Goal: Complete application form

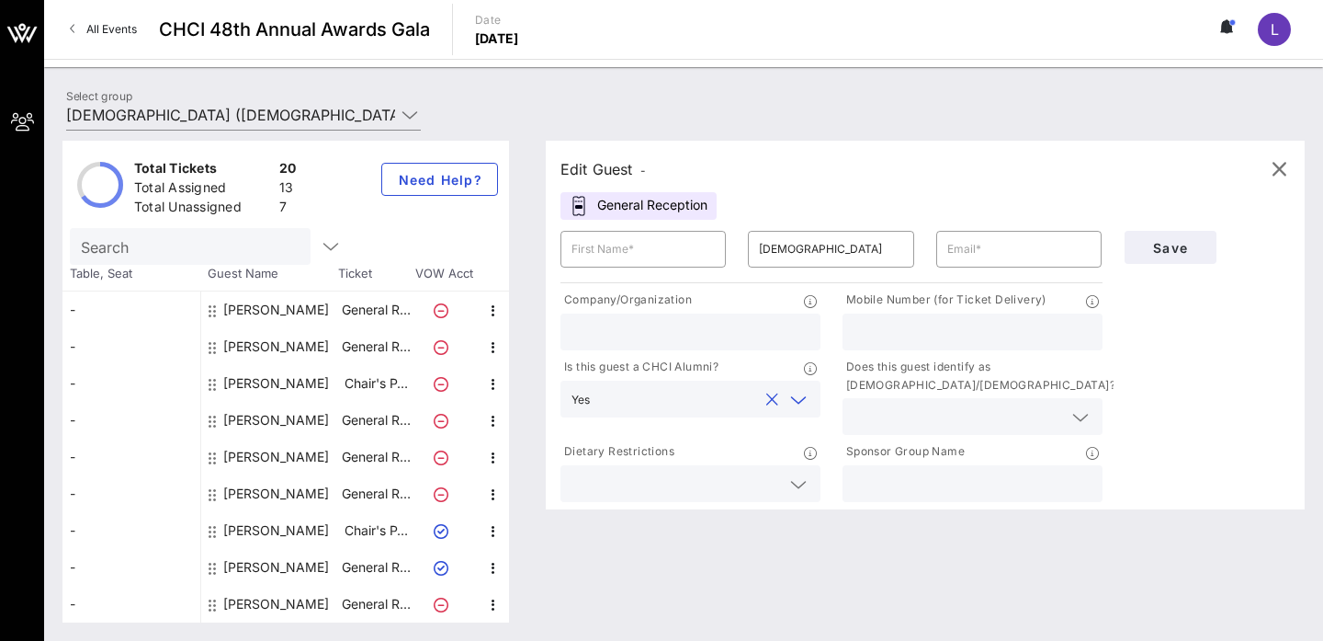
scroll to position [353, 0]
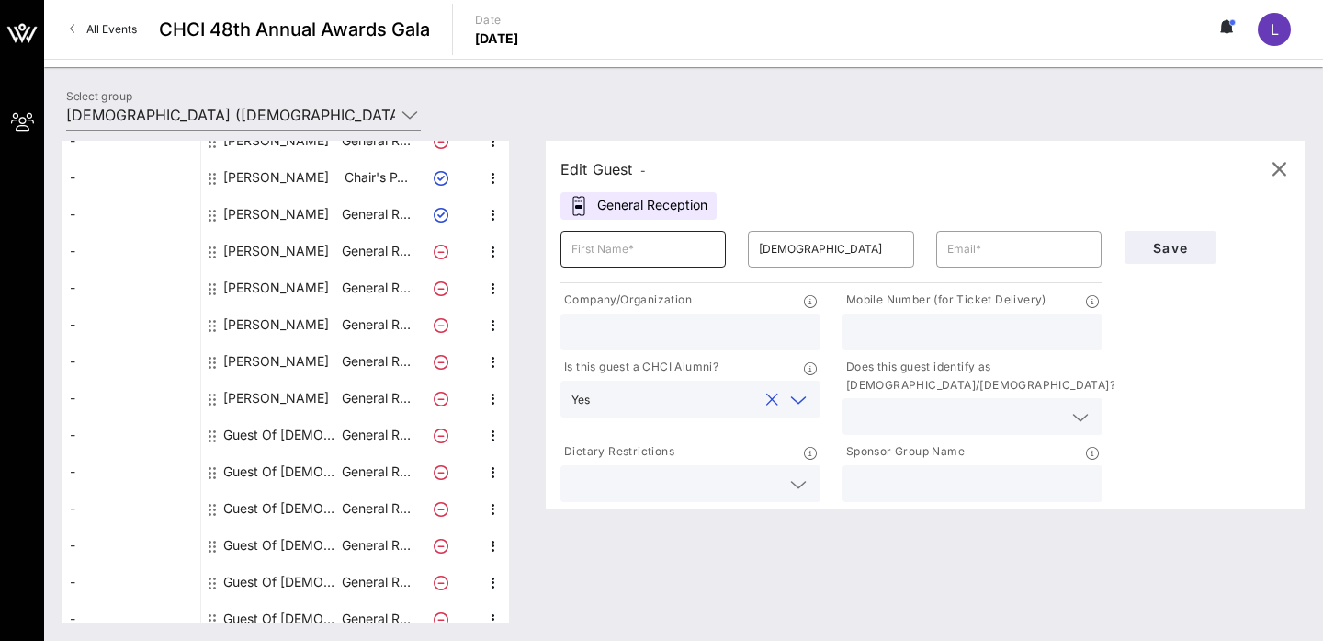
click at [644, 253] on input "text" at bounding box center [643, 248] width 143 height 29
type input "[PERSON_NAME]"
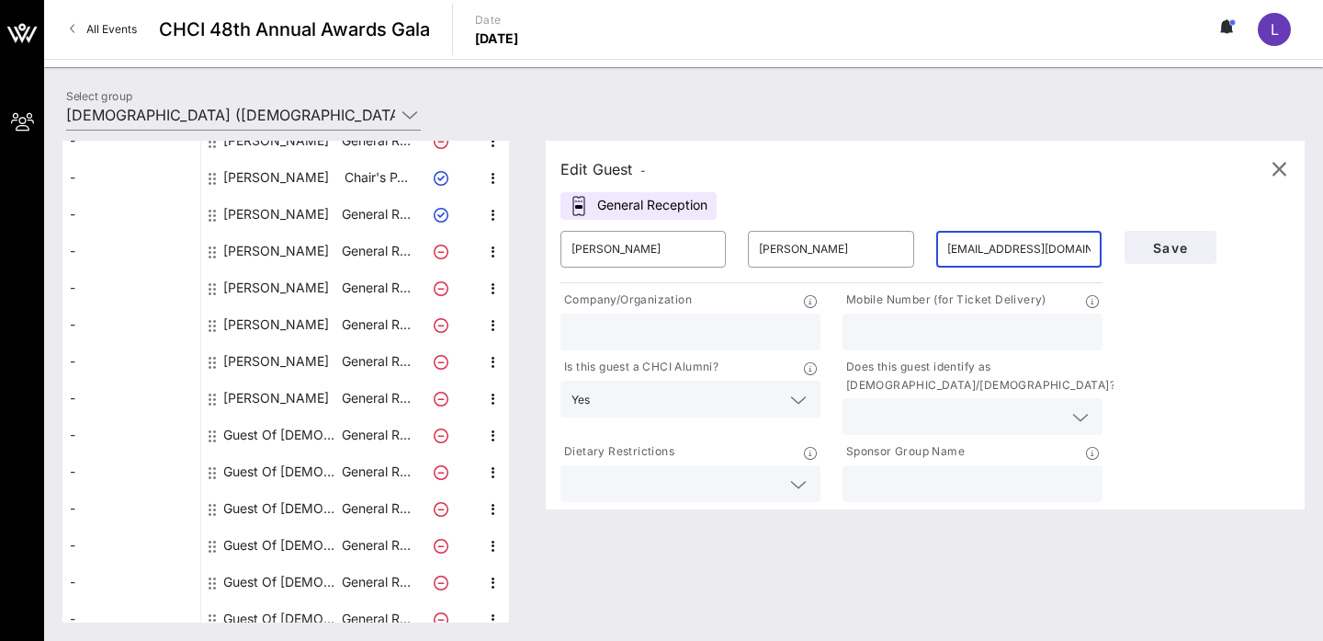
type input "[EMAIL_ADDRESS][DOMAIN_NAME]"
click at [589, 332] on input "text" at bounding box center [691, 332] width 238 height 24
type input "[DEMOGRAPHIC_DATA]"
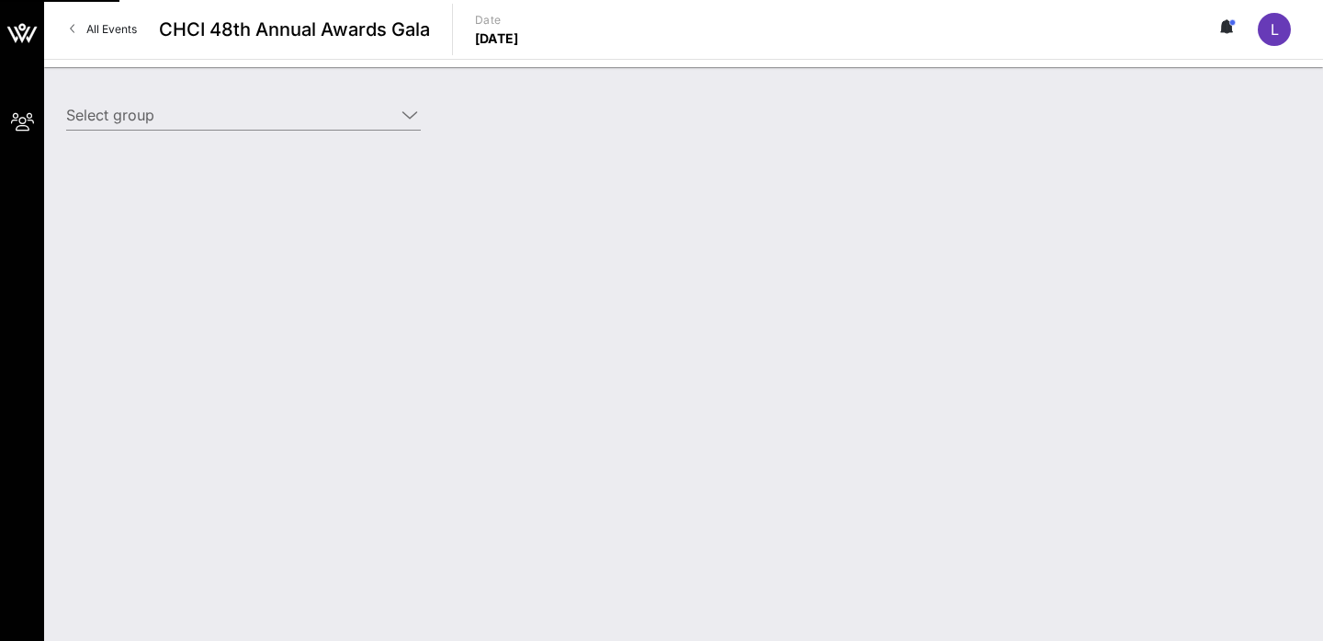
type input "[DEMOGRAPHIC_DATA] ([DEMOGRAPHIC_DATA]) [[PERSON_NAME], [EMAIL_ADDRESS][DOMAIN_…"
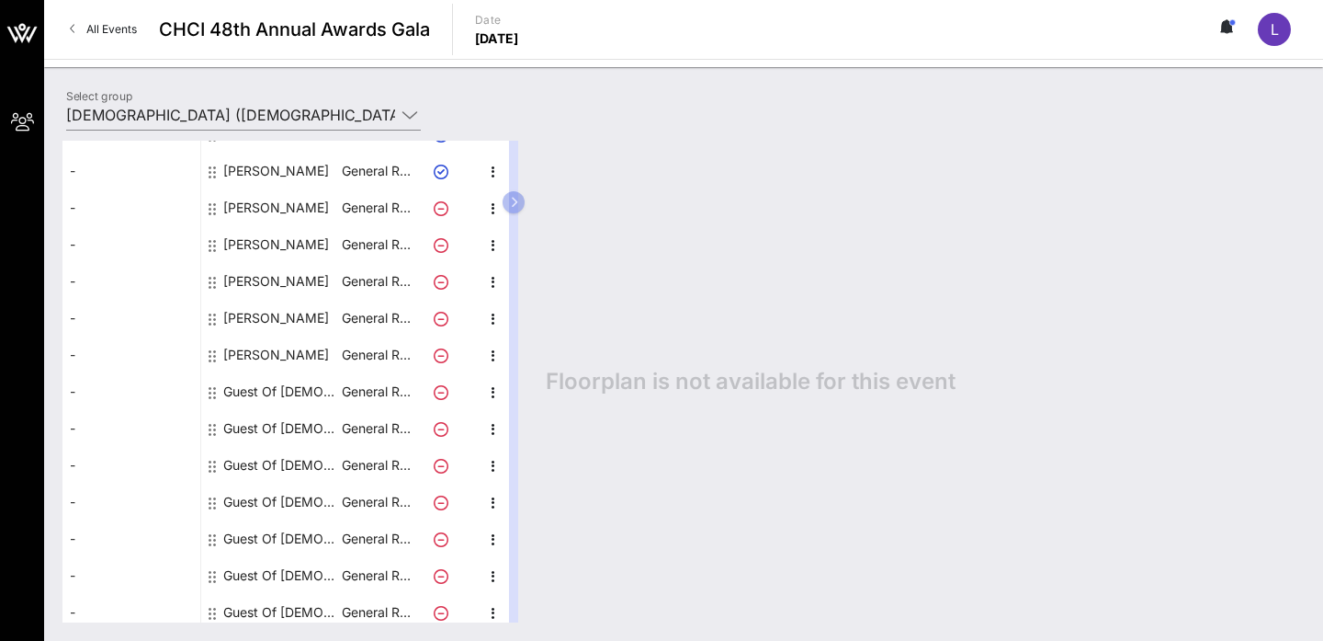
scroll to position [403, 0]
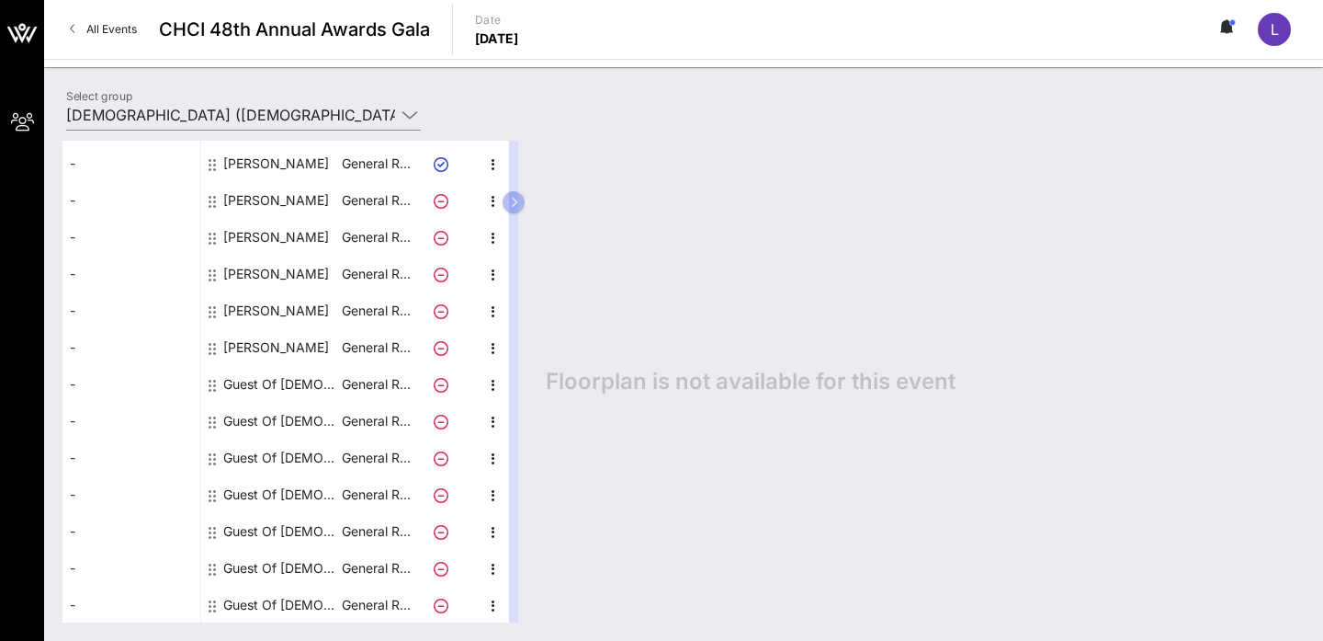
click at [298, 379] on div "Guest Of [DEMOGRAPHIC_DATA]" at bounding box center [281, 384] width 116 height 37
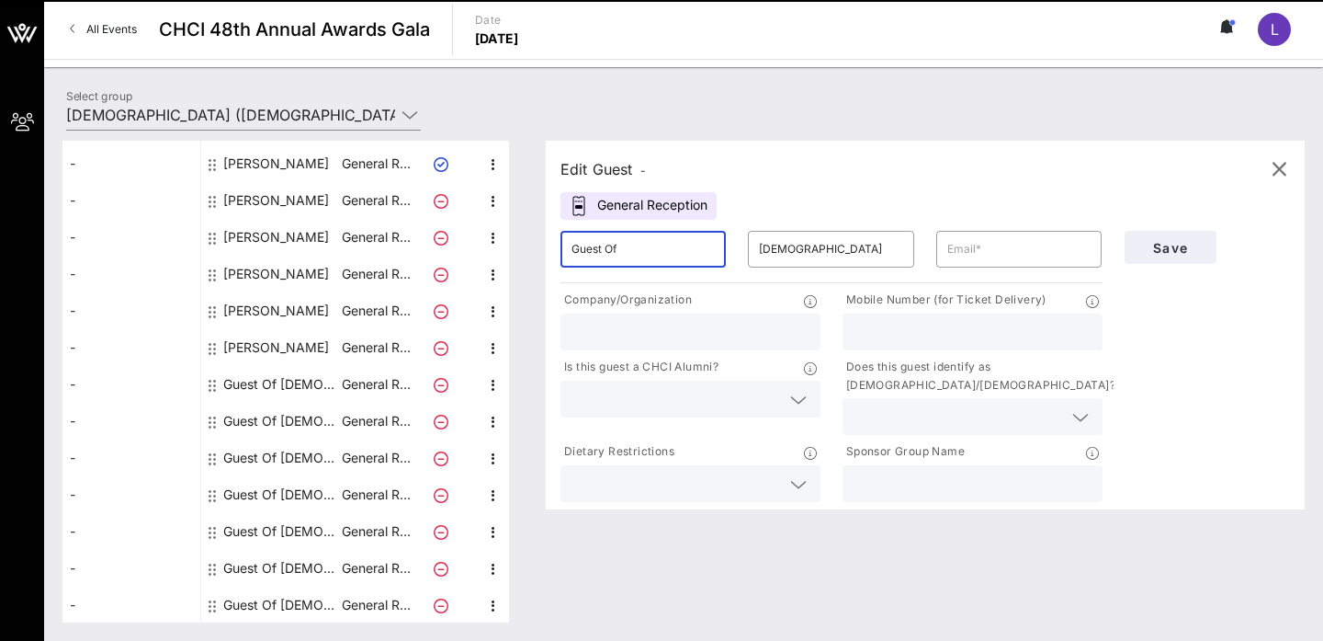
click at [672, 252] on input "Guest Of" at bounding box center [643, 248] width 143 height 29
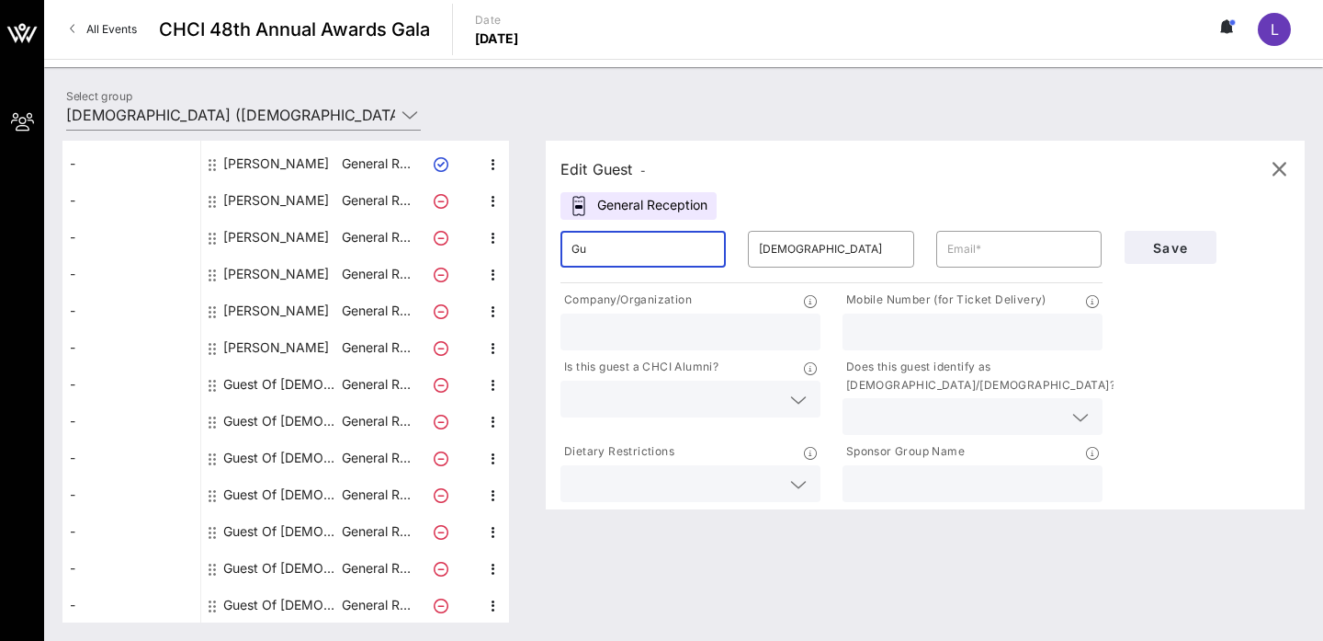
type input "G"
type input "[PERSON_NAME]"
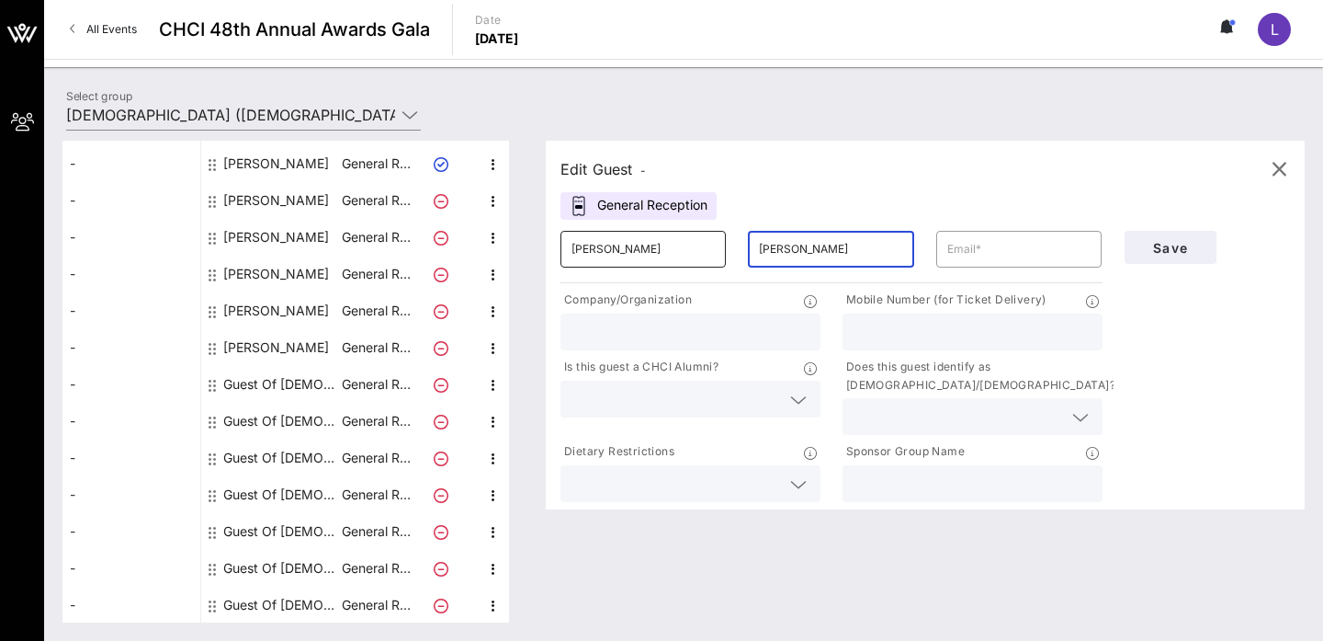
type input "[PERSON_NAME]"
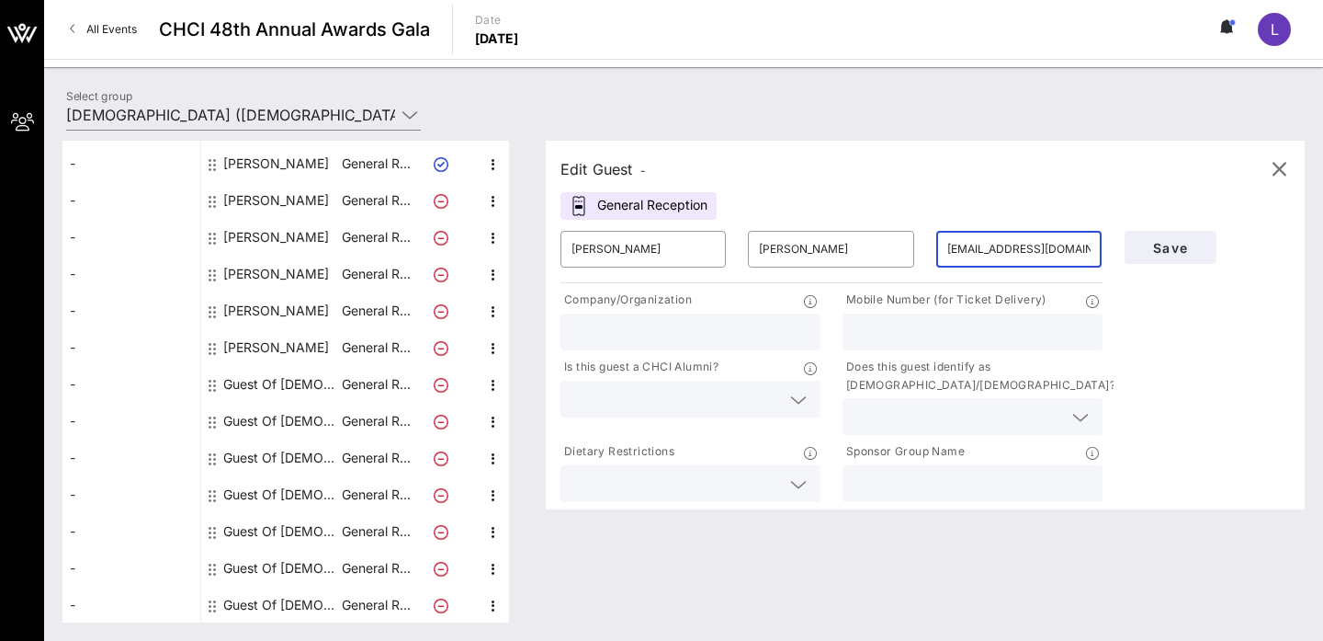
type input "[EMAIL_ADDRESS][DOMAIN_NAME]"
click at [645, 328] on input "text" at bounding box center [691, 332] width 238 height 24
type input "[DEMOGRAPHIC_DATA]"
type input "2024034515"
click at [608, 398] on input "text" at bounding box center [676, 399] width 209 height 24
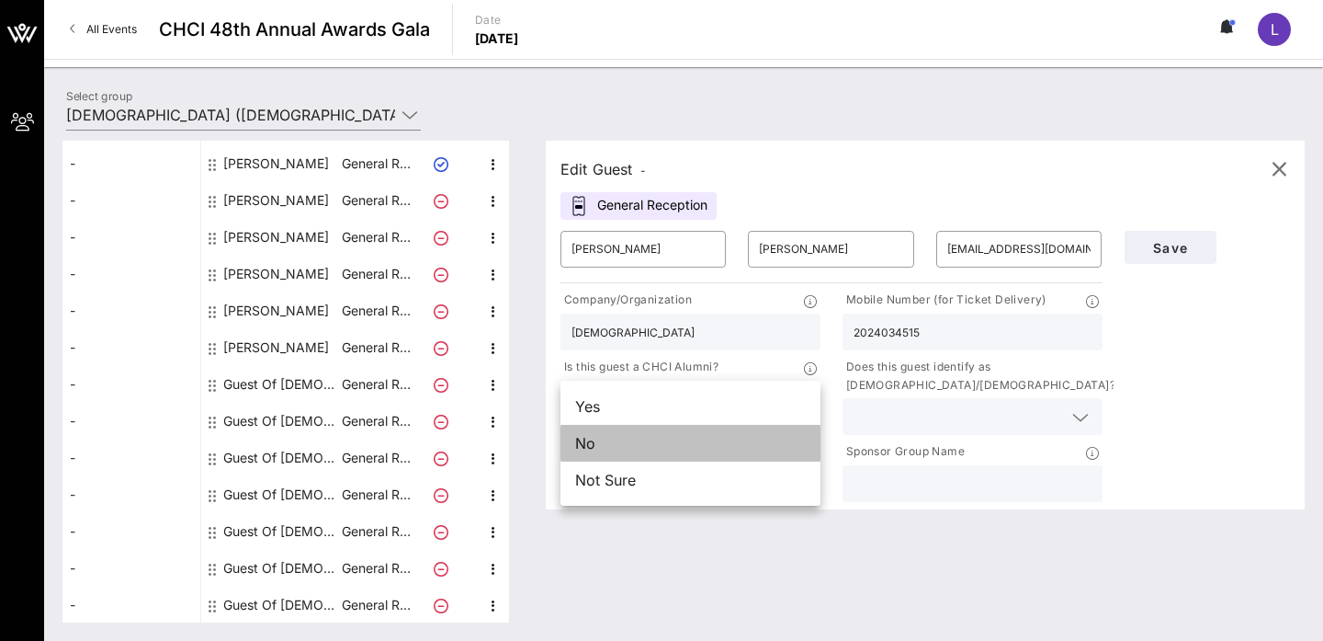
click at [612, 440] on div "No" at bounding box center [691, 443] width 260 height 37
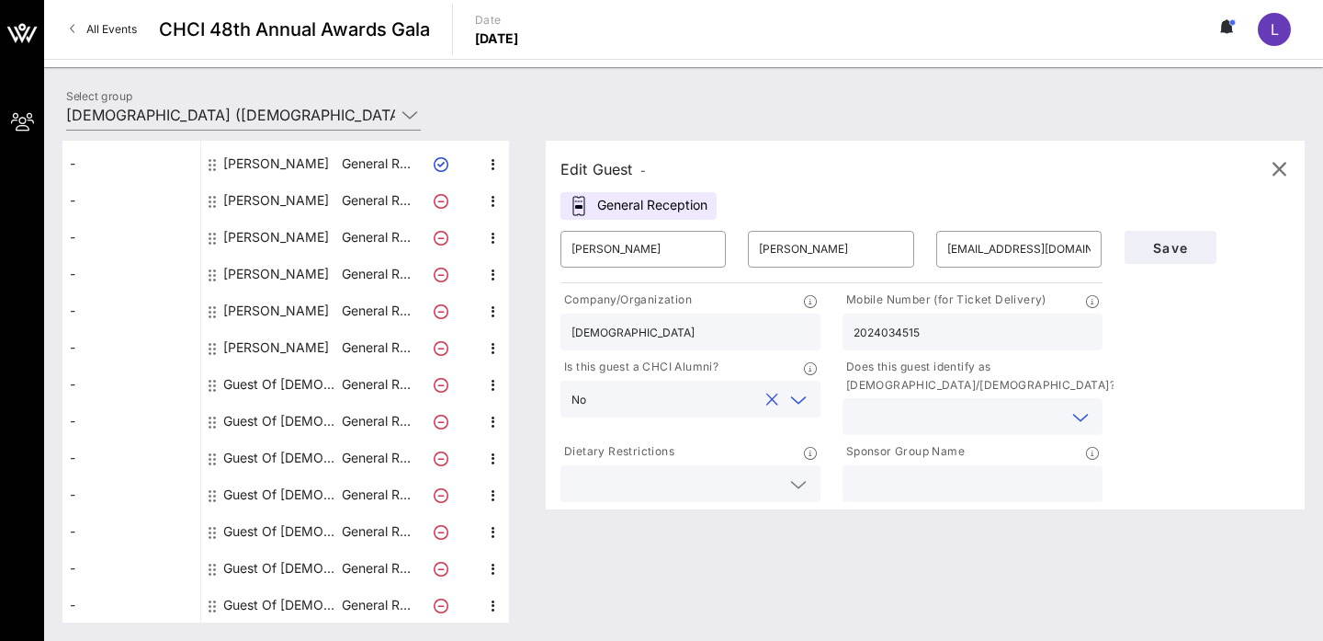
click at [900, 414] on input "text" at bounding box center [958, 416] width 209 height 24
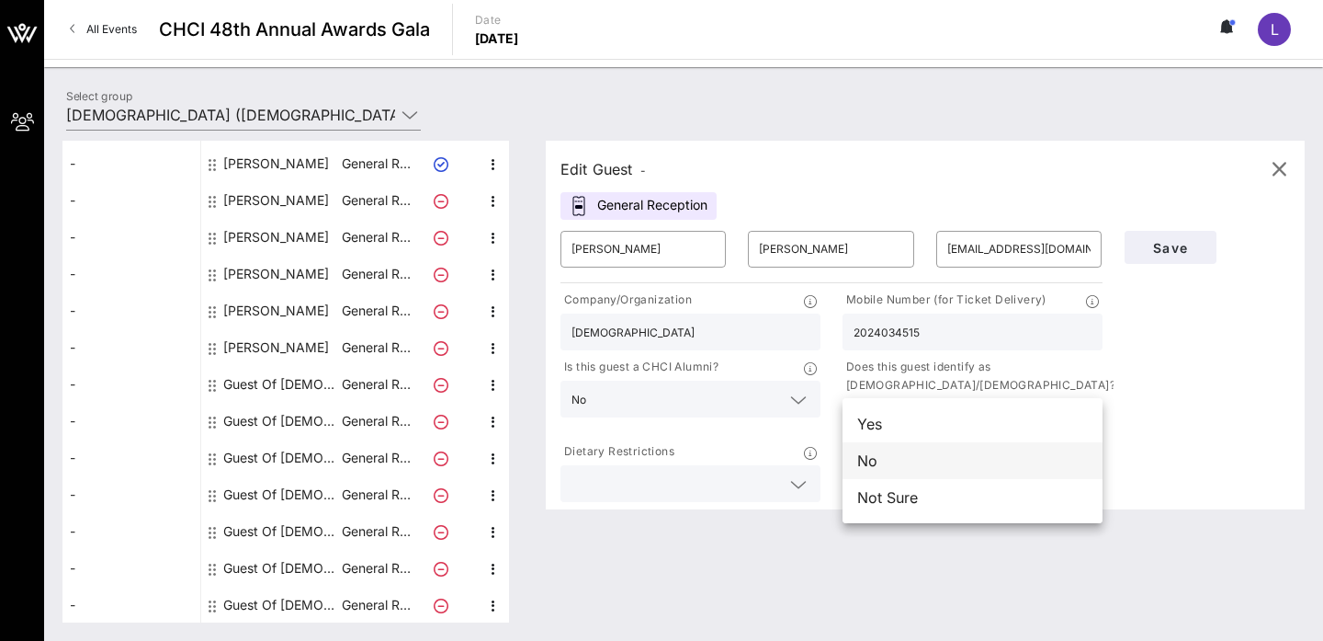
click at [895, 453] on div "No" at bounding box center [973, 460] width 260 height 37
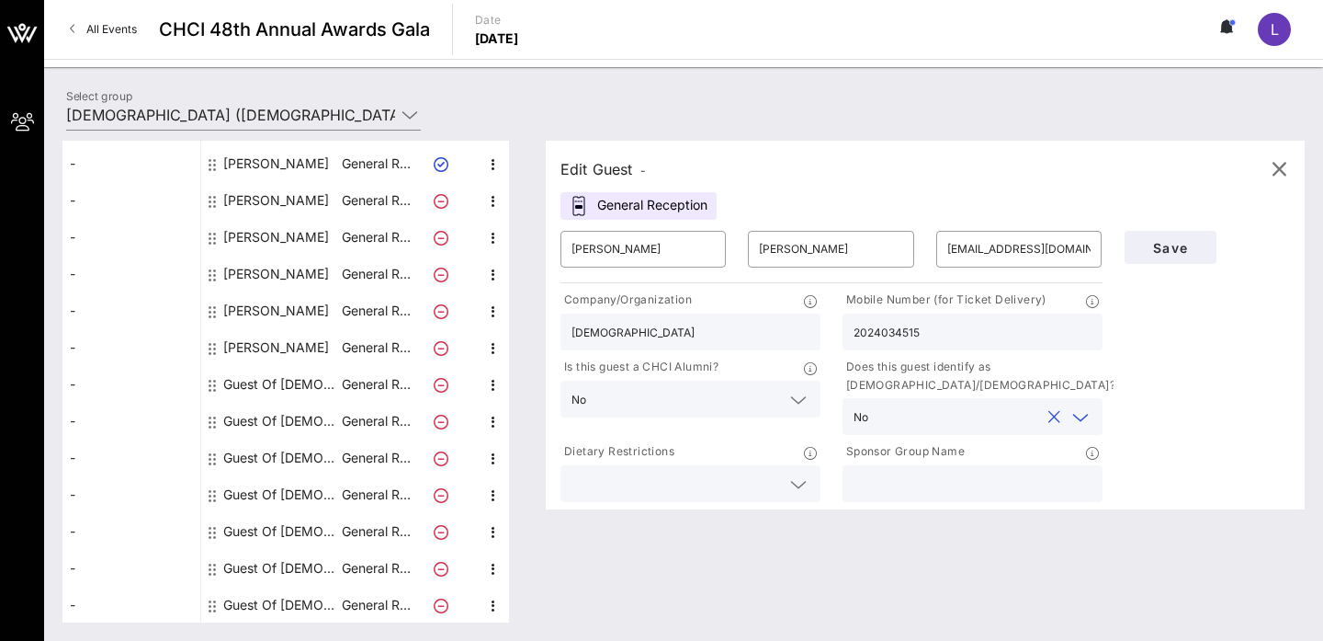
click at [895, 481] on input "text" at bounding box center [973, 483] width 238 height 24
type input "[DEMOGRAPHIC_DATA]"
click at [1181, 252] on span "Save" at bounding box center [1171, 248] width 62 height 16
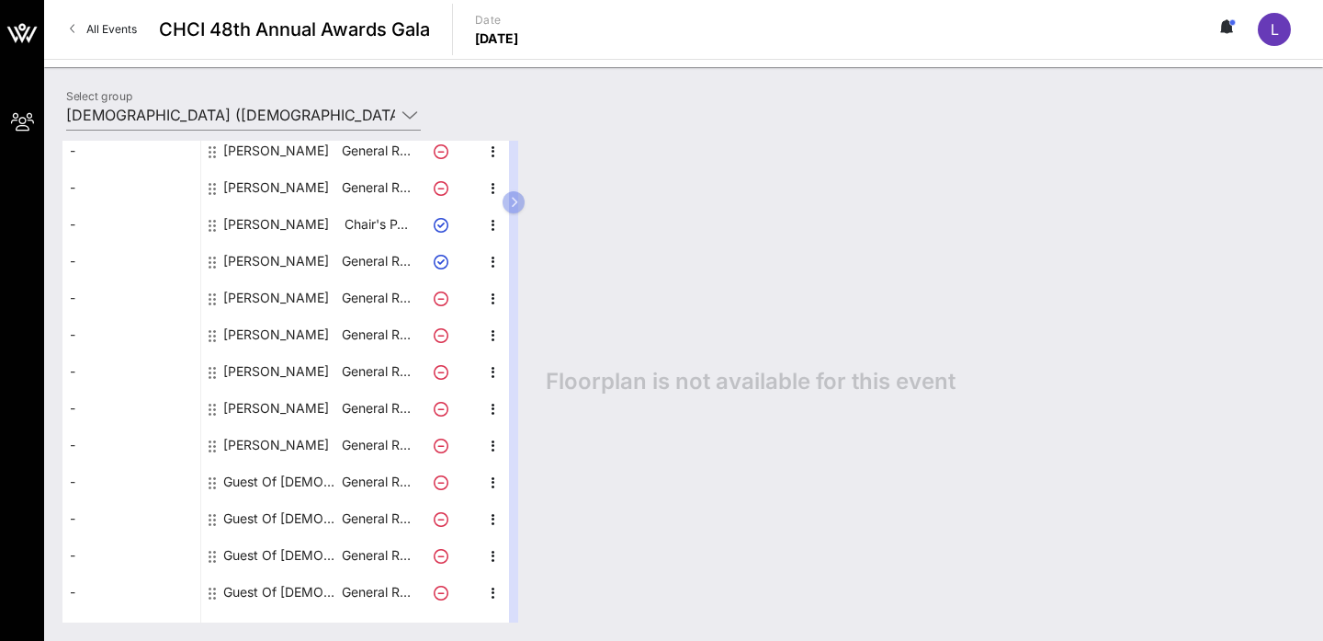
scroll to position [338, 0]
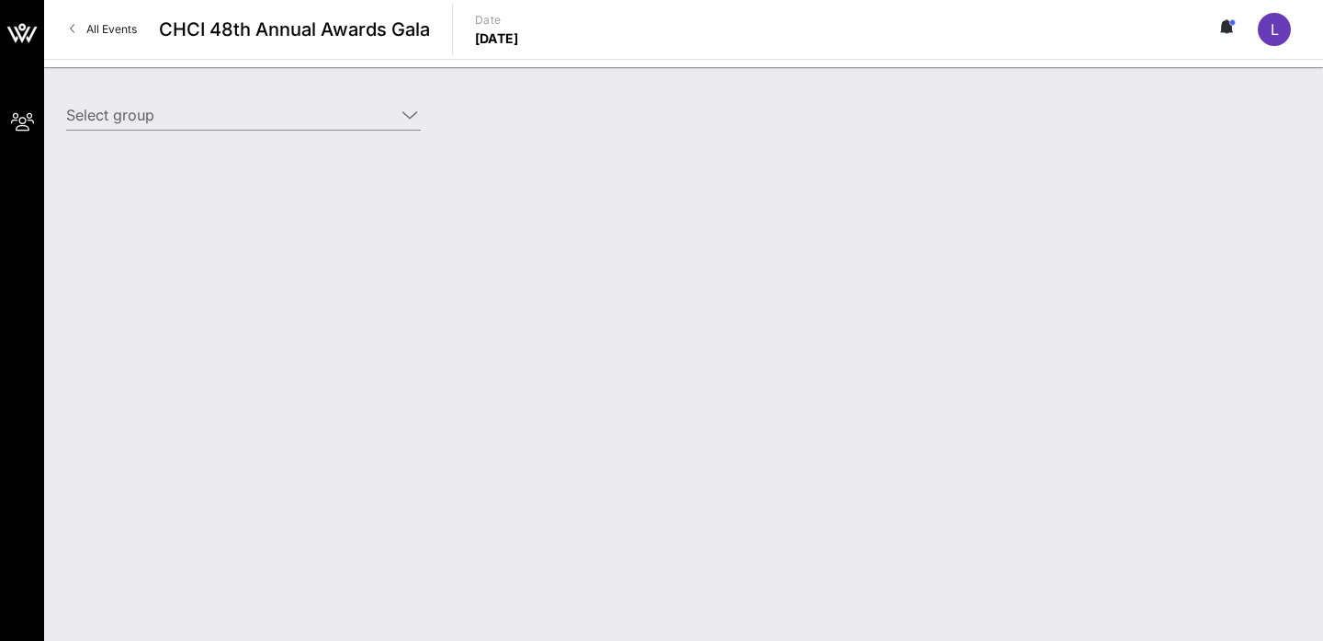
type input "[DEMOGRAPHIC_DATA] ([DEMOGRAPHIC_DATA]) [[PERSON_NAME], [EMAIL_ADDRESS][DOMAIN_…"
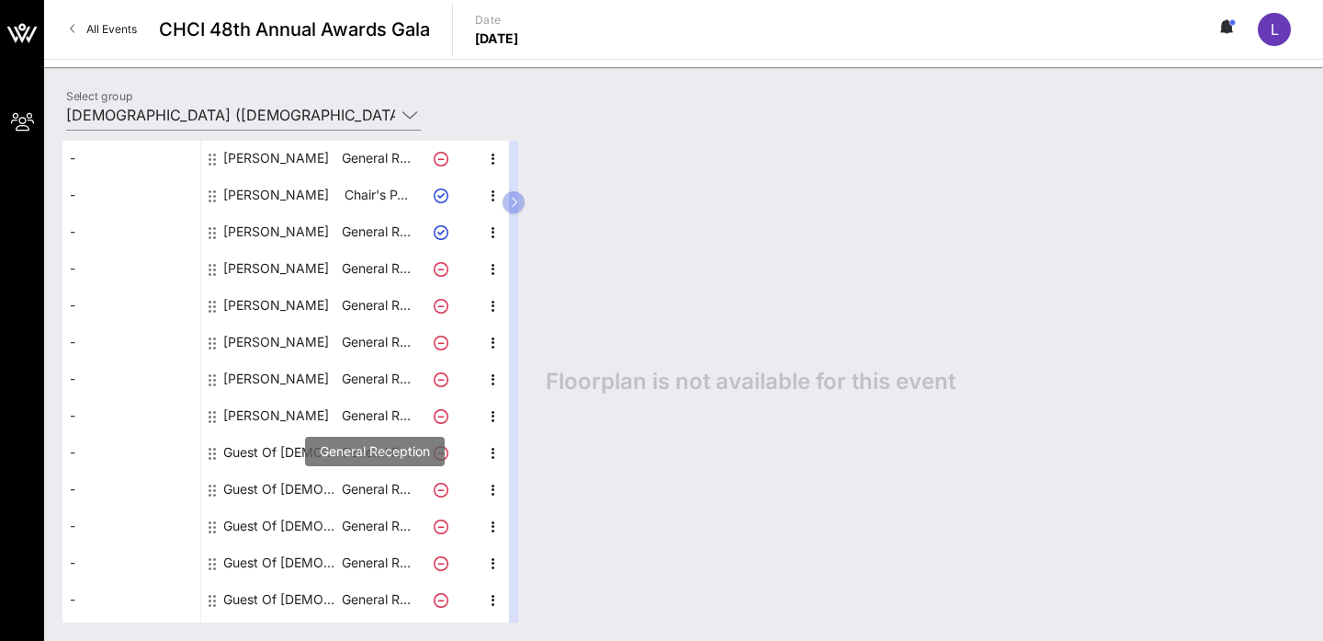
scroll to position [403, 0]
